Goal: Check status: Check status

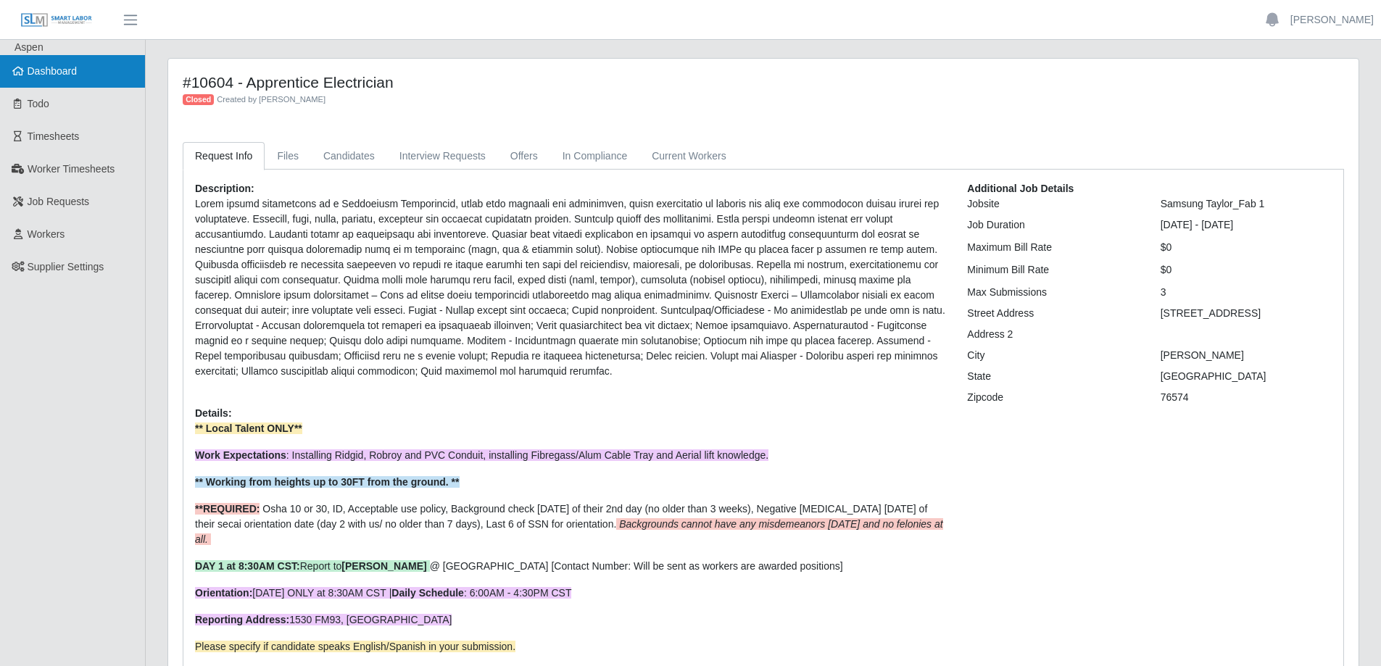
click at [98, 67] on link "Dashboard" at bounding box center [72, 71] width 145 height 33
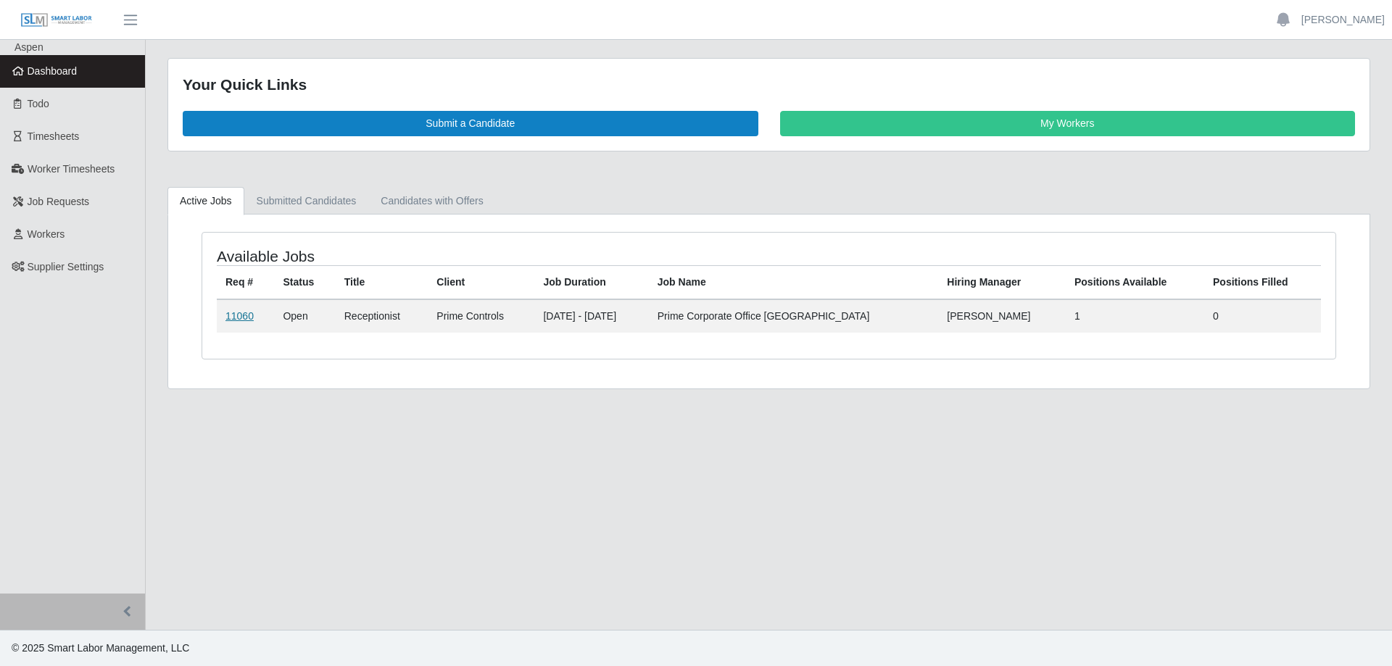
click at [243, 317] on link "11060" at bounding box center [239, 316] width 28 height 12
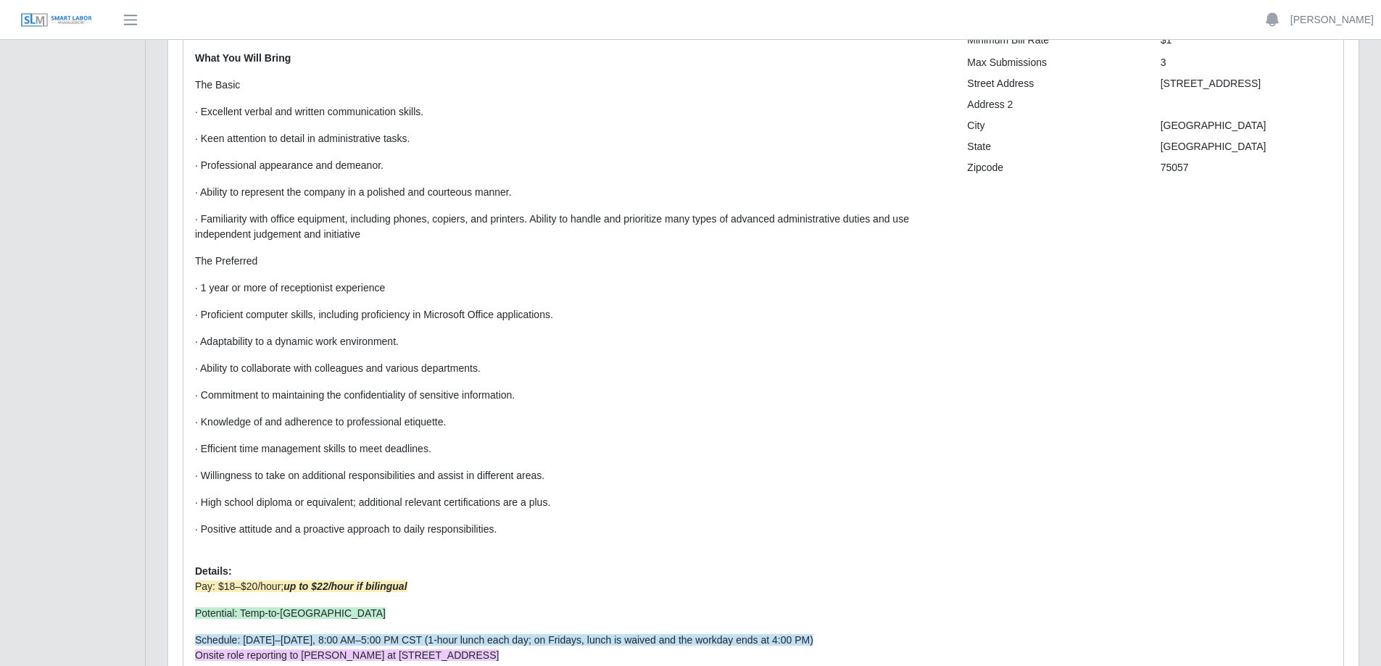
scroll to position [217, 0]
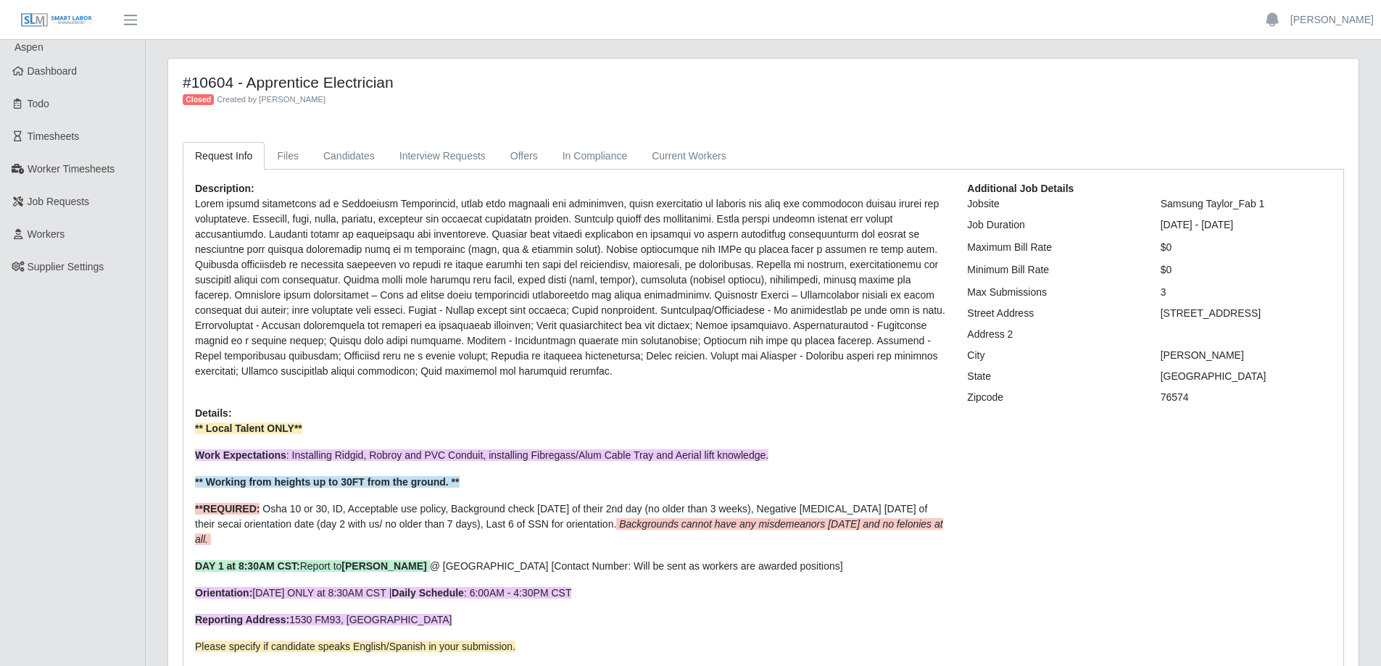
drag, startPoint x: 80, startPoint y: 70, endPoint x: 215, endPoint y: 98, distance: 137.6
click at [81, 70] on link "Dashboard" at bounding box center [72, 71] width 145 height 33
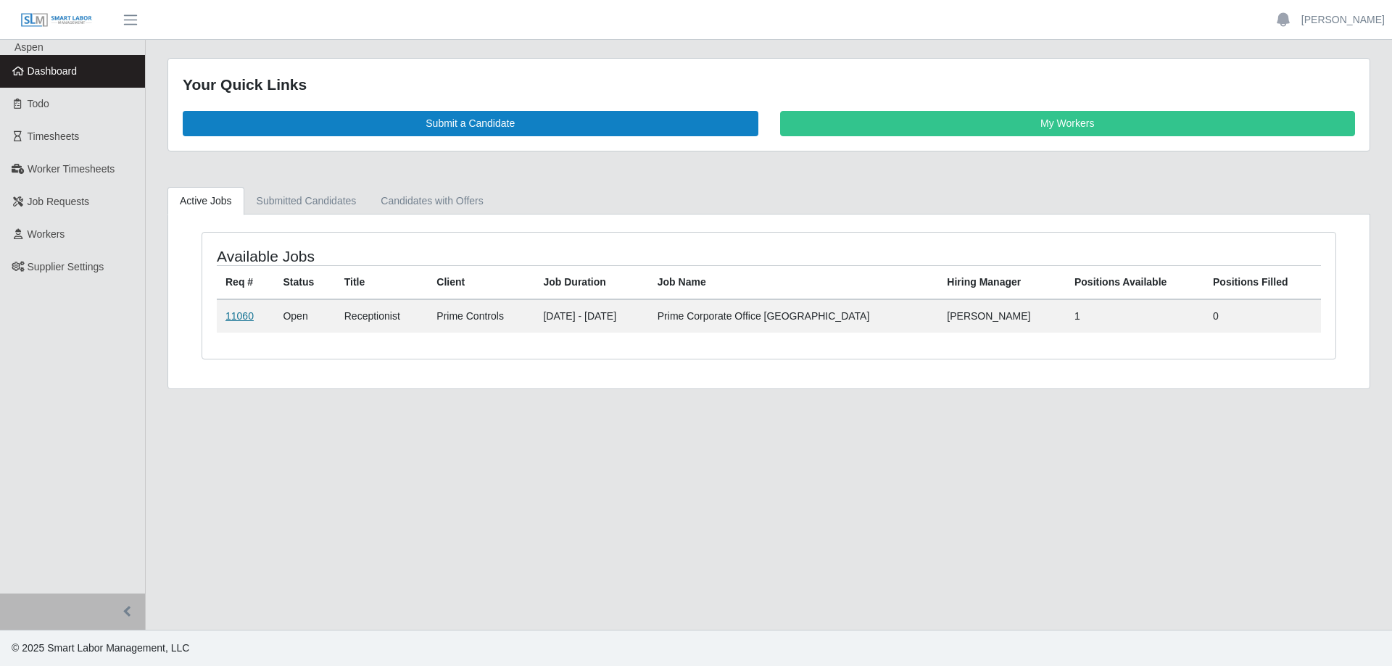
click at [232, 314] on link "11060" at bounding box center [239, 316] width 28 height 12
